Goal: Information Seeking & Learning: Learn about a topic

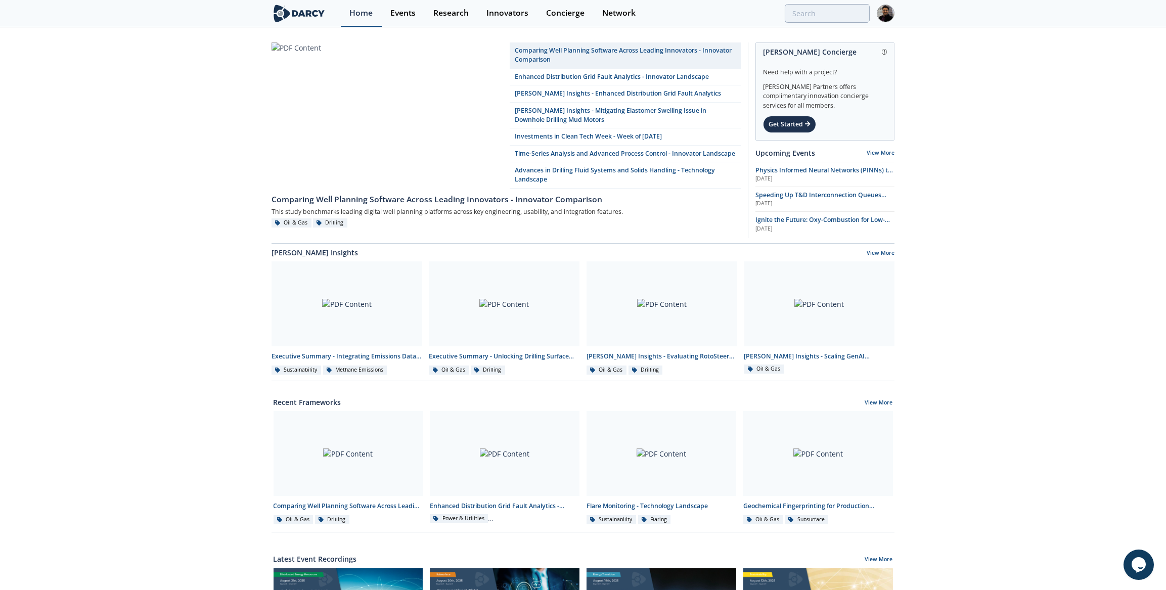
drag, startPoint x: 368, startPoint y: 11, endPoint x: 375, endPoint y: 11, distance: 6.6
click at [368, 11] on div "Home" at bounding box center [360, 13] width 23 height 8
click at [419, 11] on link "Events" at bounding box center [403, 13] width 43 height 27
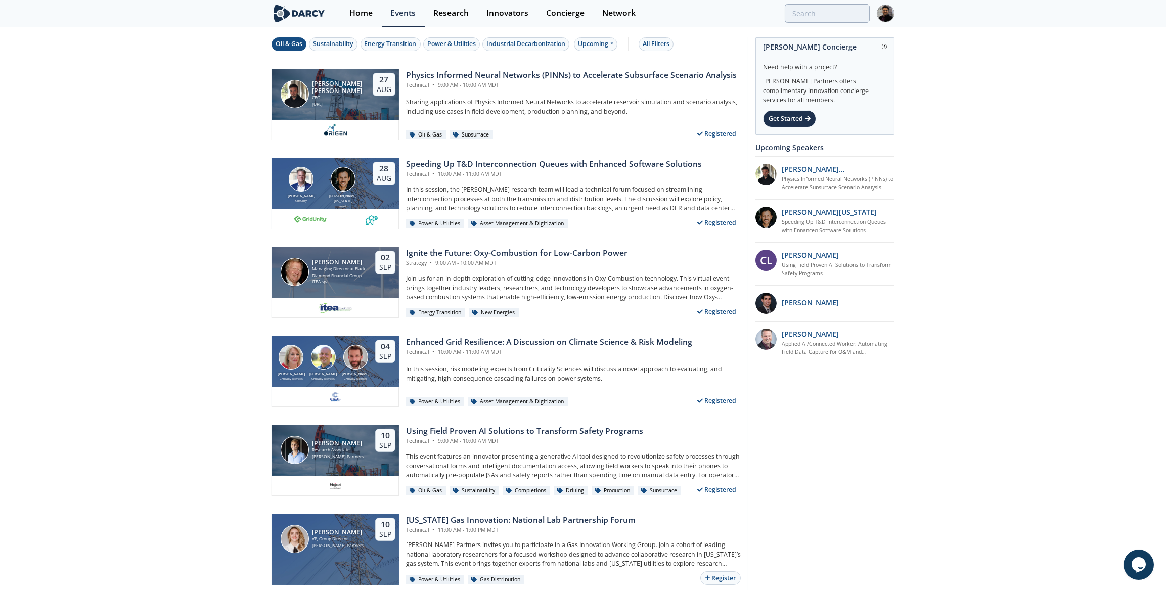
click at [281, 47] on div "Oil & Gas" at bounding box center [289, 43] width 27 height 9
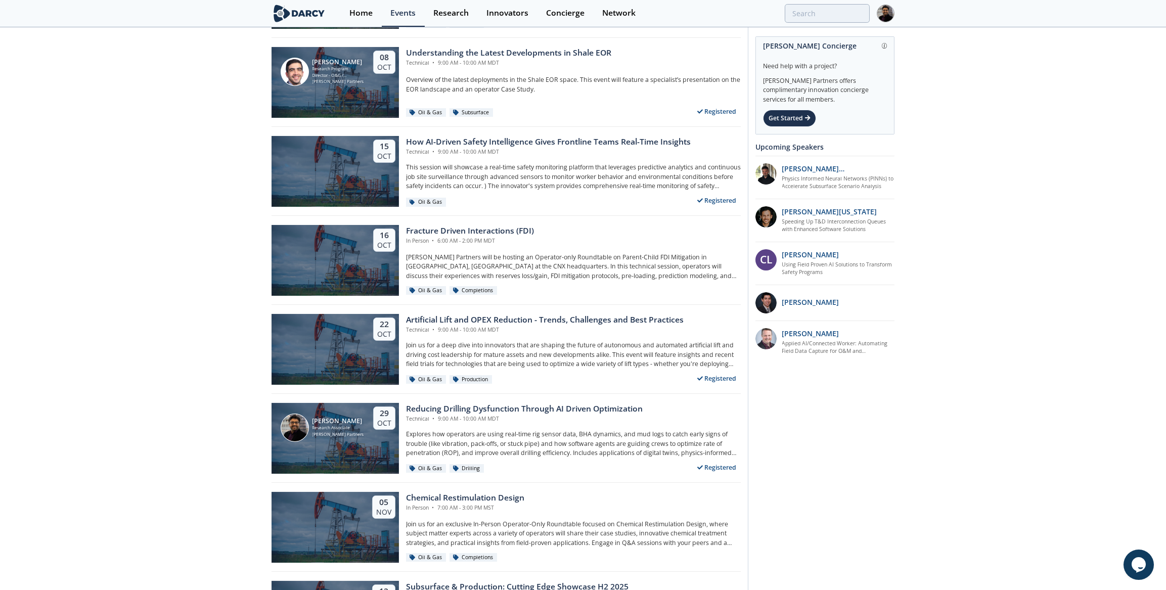
scroll to position [597, 0]
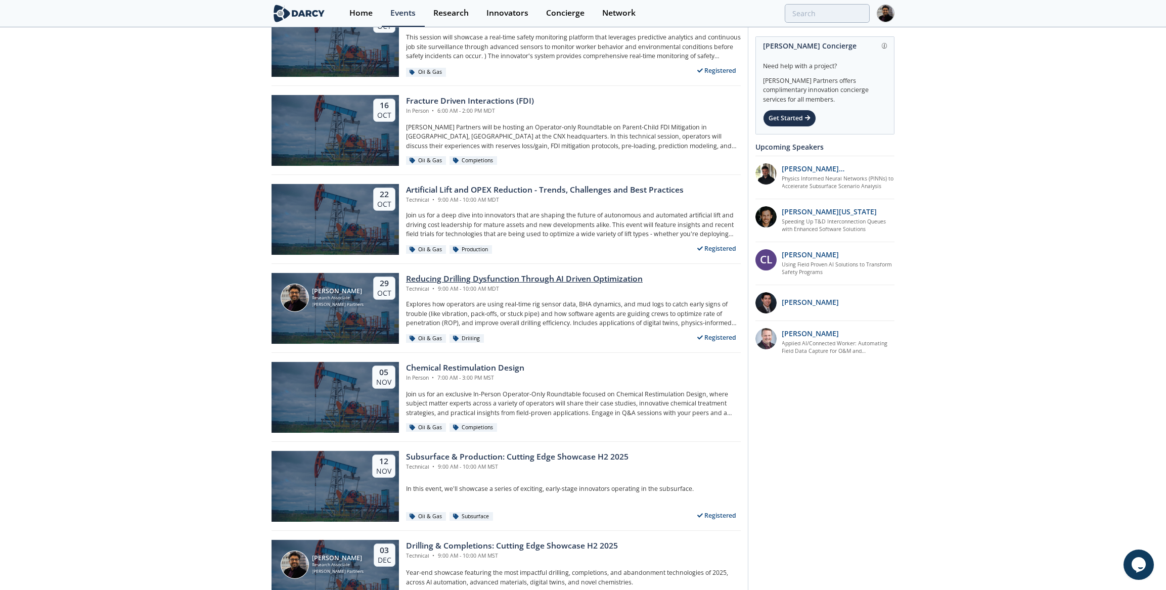
click at [355, 314] on div "[PERSON_NAME] Research Associate [PERSON_NAME] Partners [DATE]" at bounding box center [335, 308] width 127 height 71
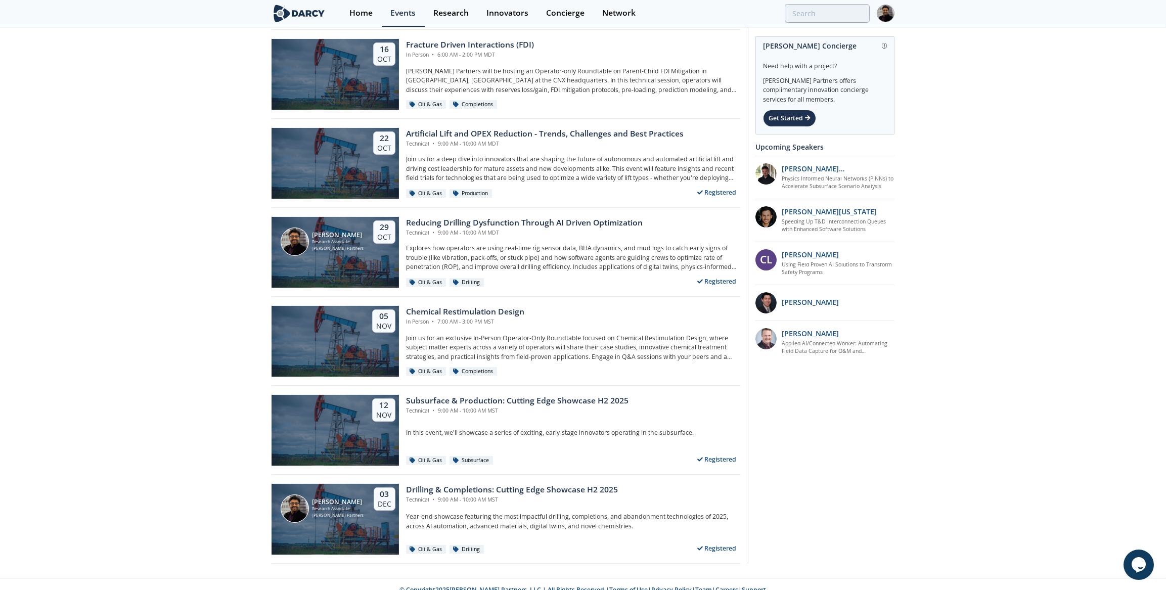
scroll to position [661, 0]
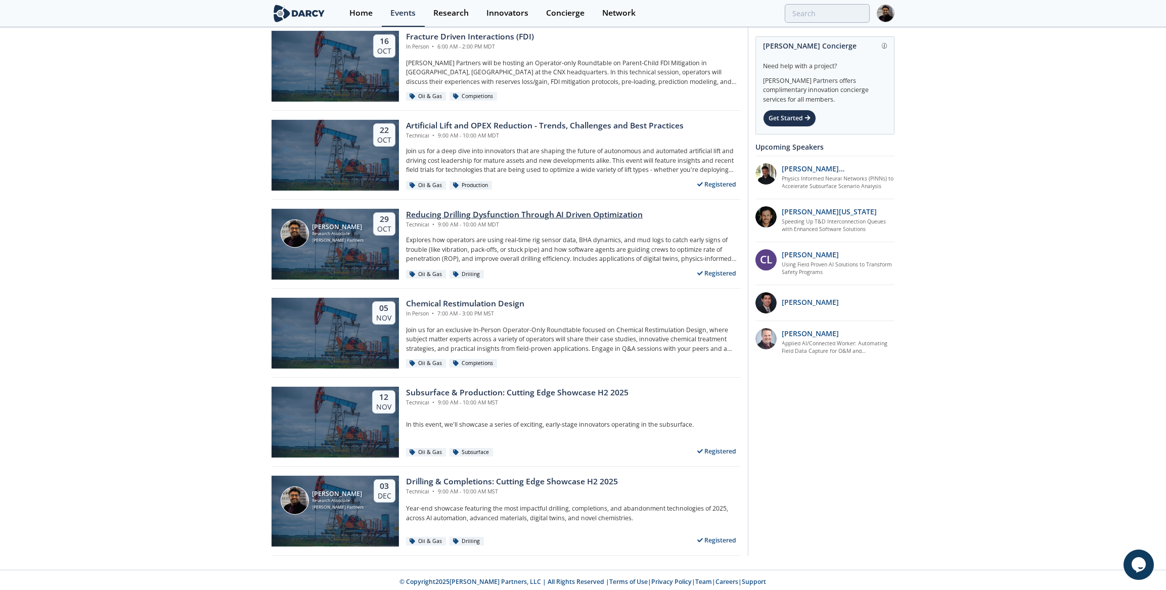
click at [384, 225] on div "Oct" at bounding box center [384, 229] width 14 height 9
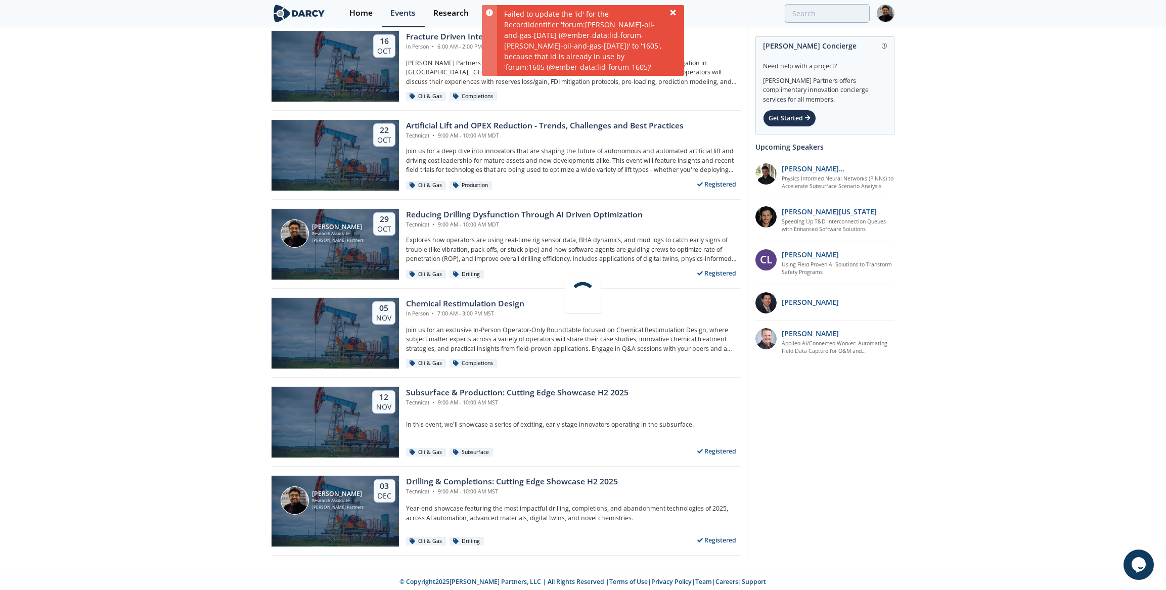
click at [675, 12] on icon at bounding box center [673, 13] width 6 height 6
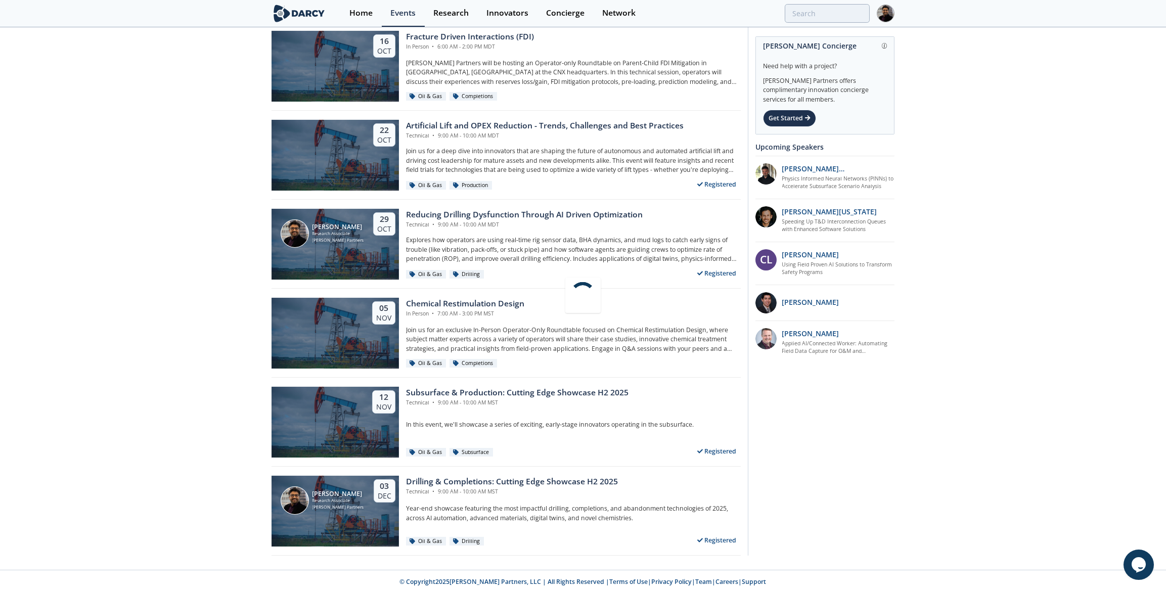
click at [425, 217] on div at bounding box center [583, 295] width 1166 height 590
click at [429, 211] on div at bounding box center [583, 295] width 1166 height 590
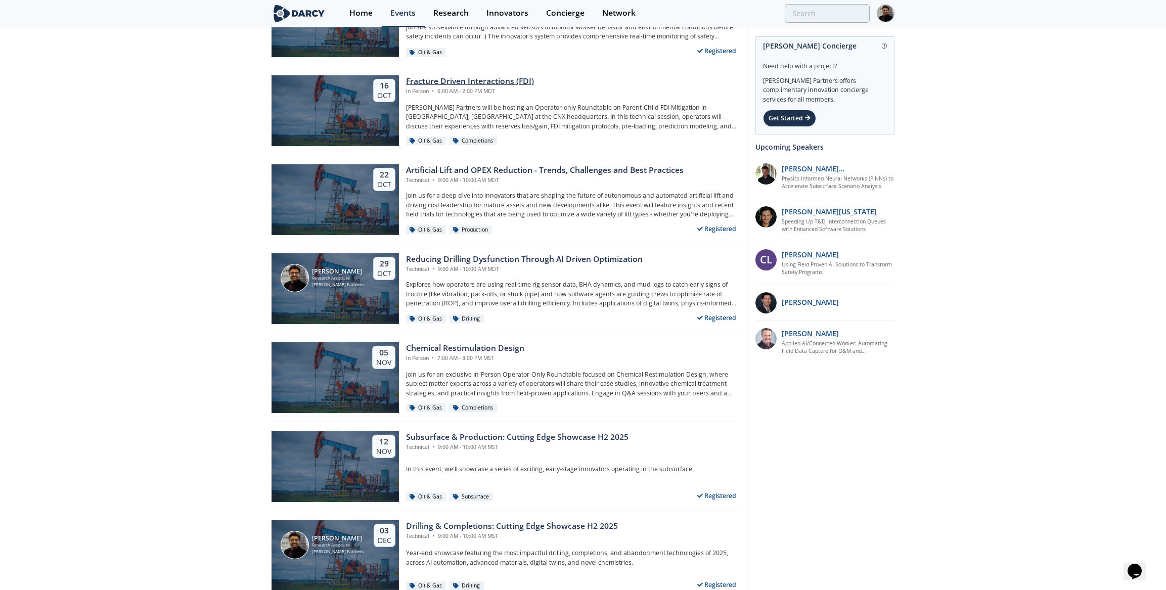
scroll to position [661, 0]
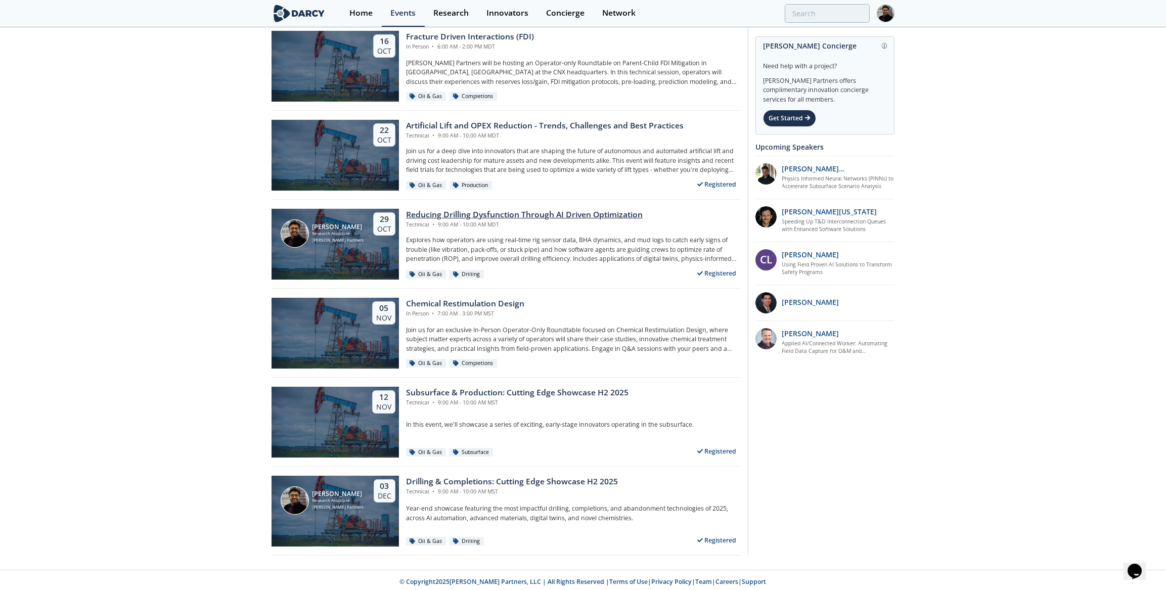
click at [371, 225] on div "[PERSON_NAME] Research Associate [PERSON_NAME] Partners [DATE]" at bounding box center [335, 244] width 127 height 71
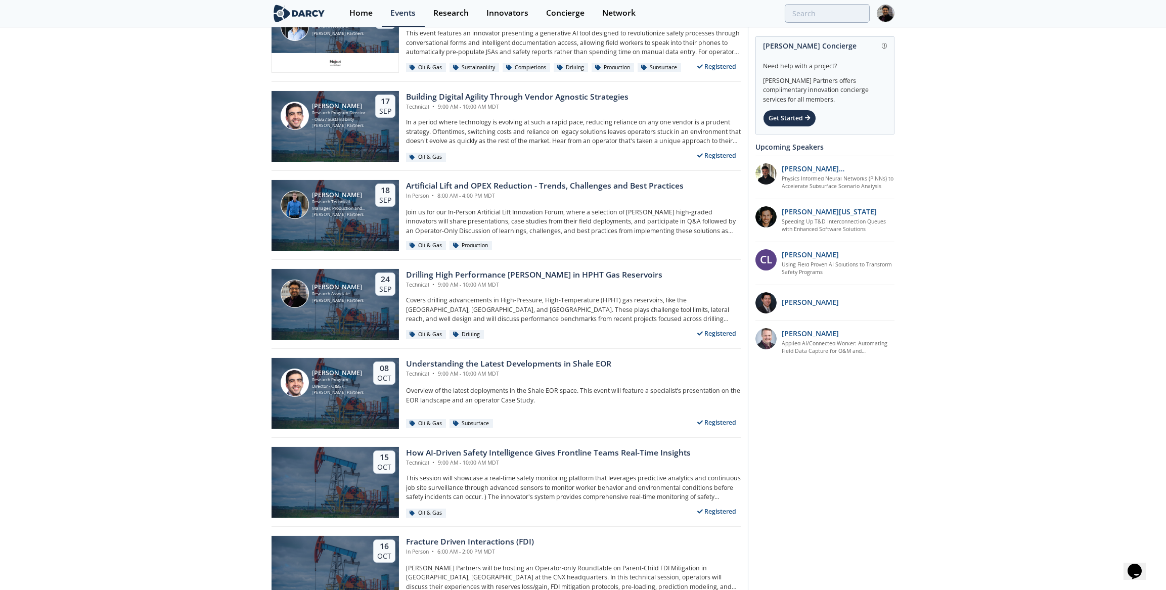
scroll to position [156, 0]
